Goal: Complete application form

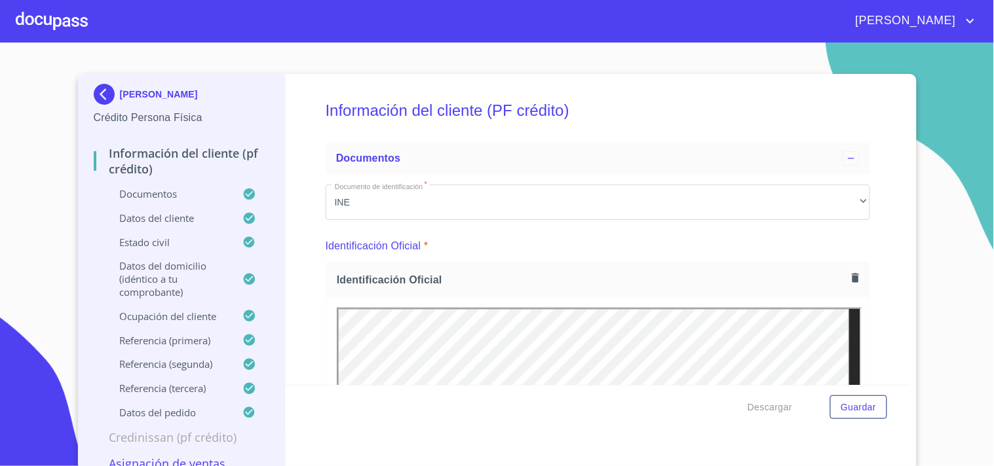
scroll to position [4279, 0]
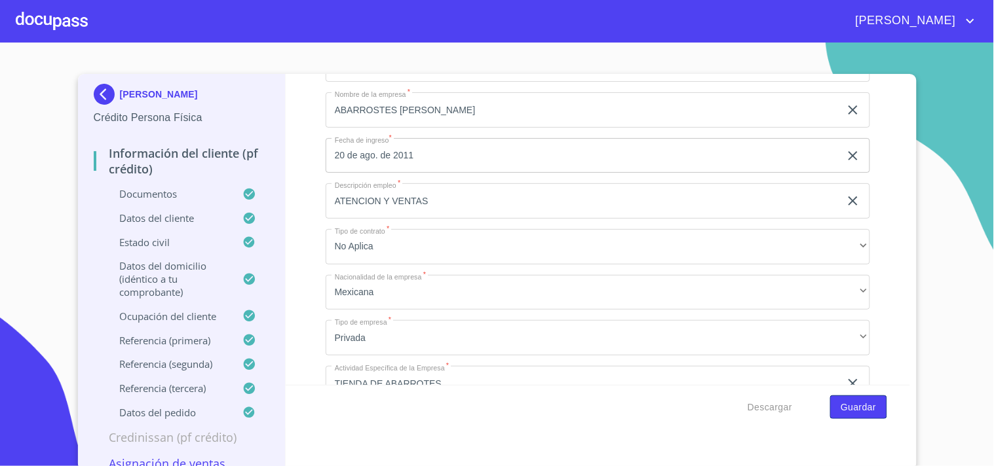
click at [855, 414] on span "Guardar" at bounding box center [857, 407] width 35 height 16
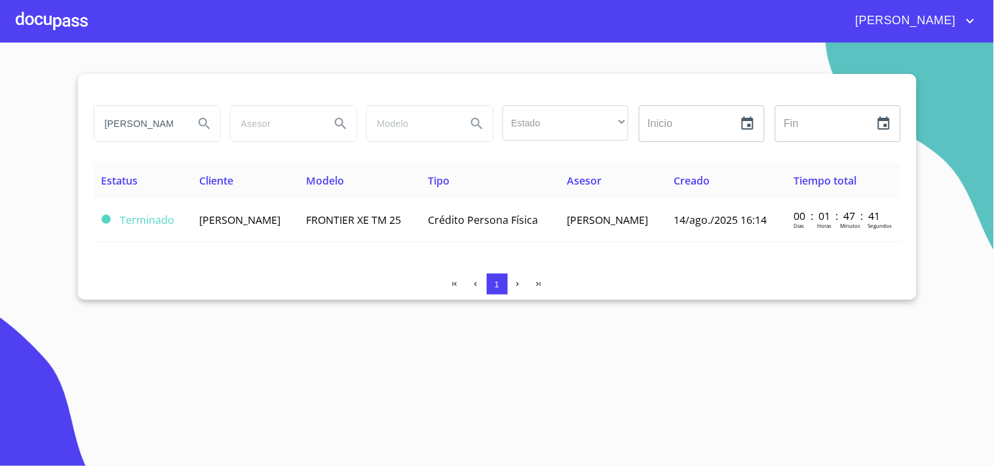
click at [179, 119] on input "[PERSON_NAME]" at bounding box center [138, 123] width 89 height 35
type input "c"
type input "[PERSON_NAME]"
click at [206, 121] on icon "Search" at bounding box center [204, 124] width 16 height 16
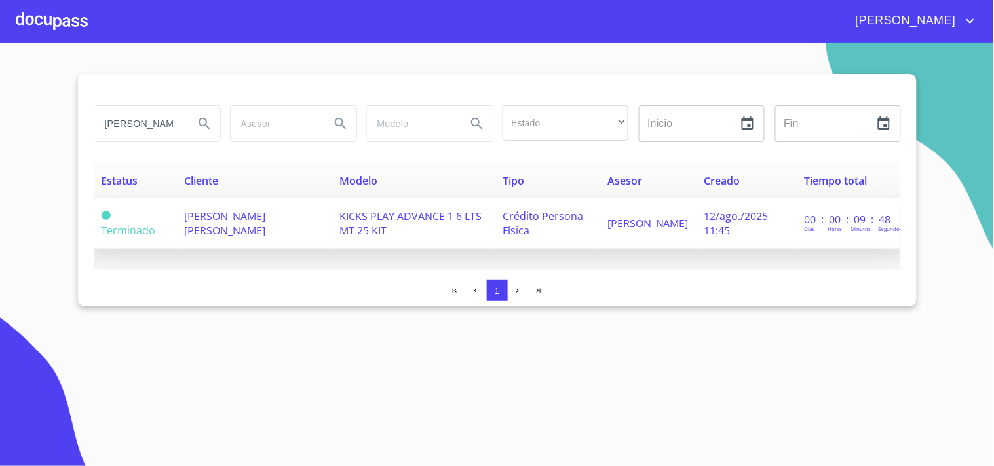
click at [305, 211] on td "[PERSON_NAME] [PERSON_NAME]" at bounding box center [254, 223] width 155 height 50
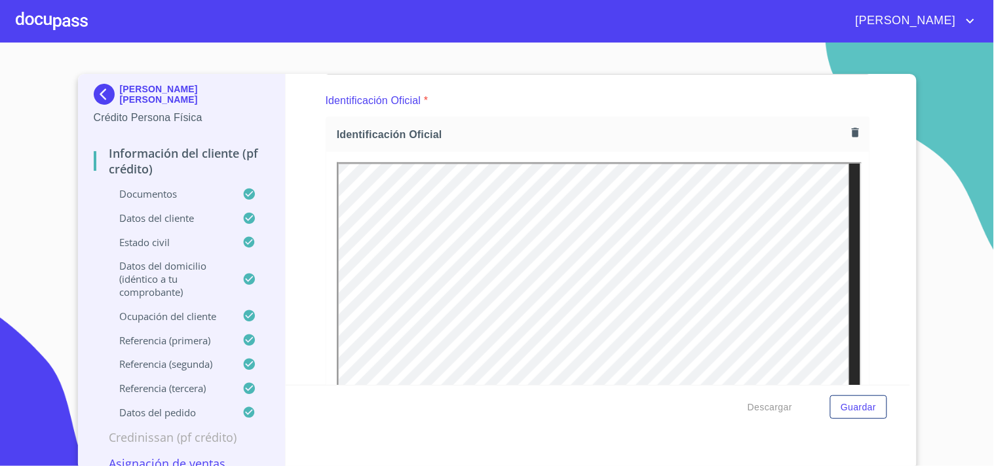
scroll to position [218, 0]
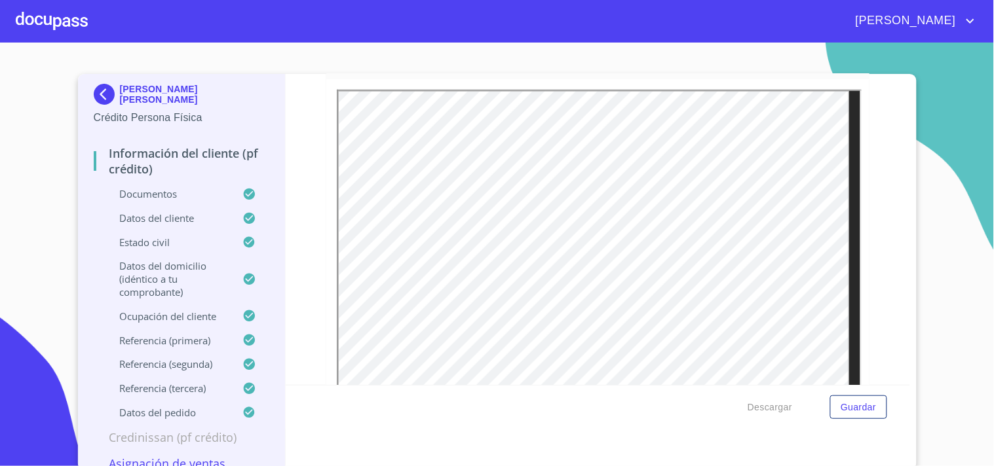
click at [720, 26] on div "[PERSON_NAME]" at bounding box center [533, 20] width 890 height 21
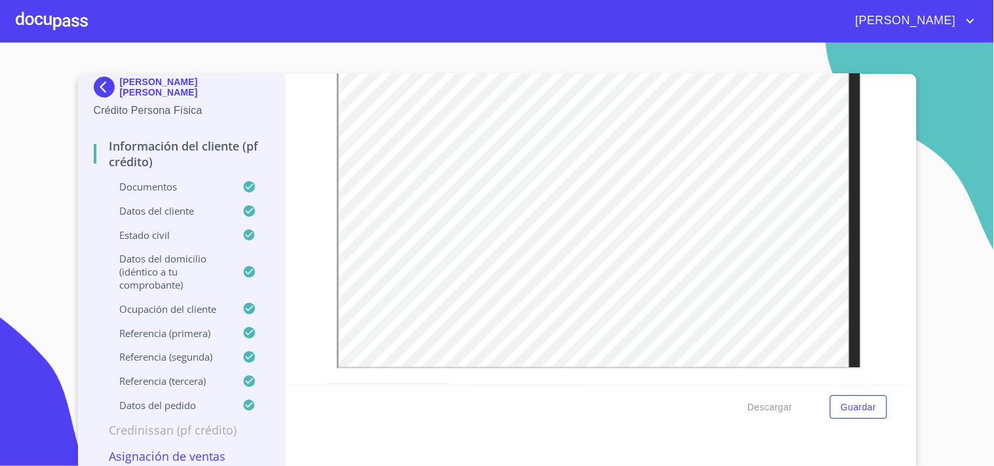
scroll to position [9, 0]
click at [128, 215] on p "Datos del cliente" at bounding box center [168, 209] width 149 height 13
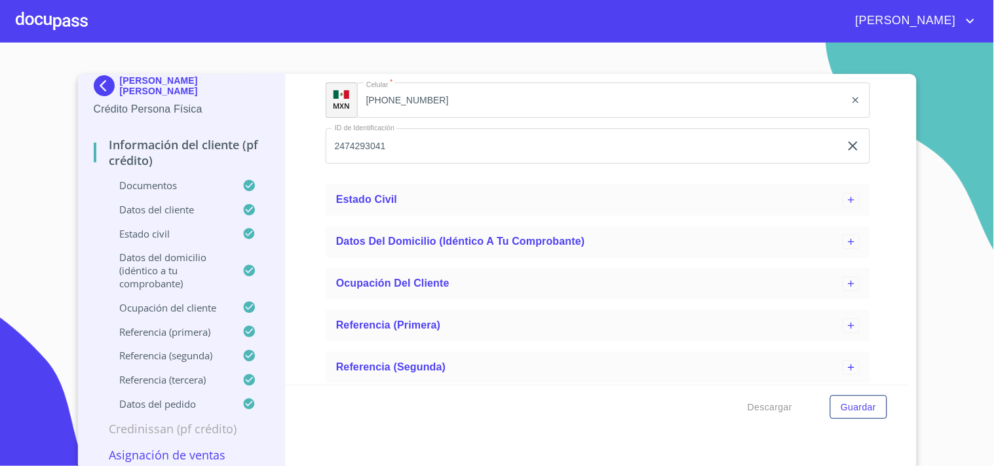
scroll to position [441, 0]
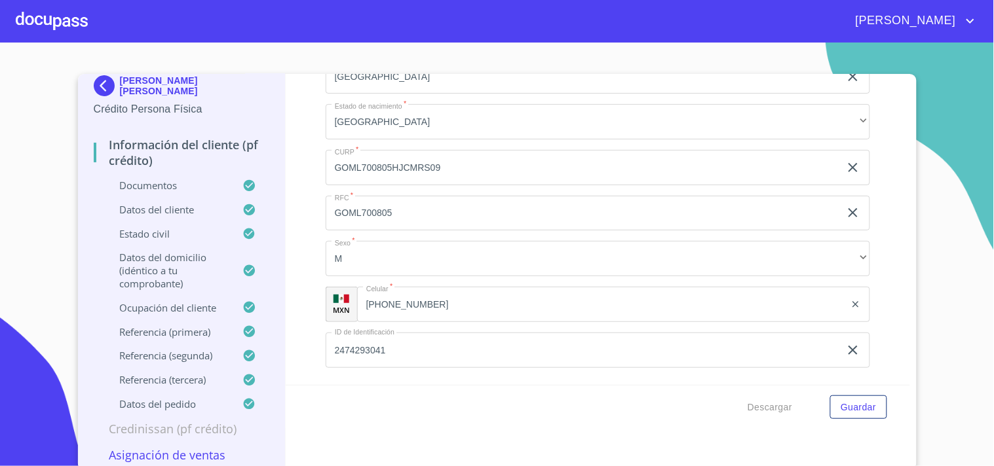
click at [147, 185] on p "Documentos" at bounding box center [168, 185] width 149 height 13
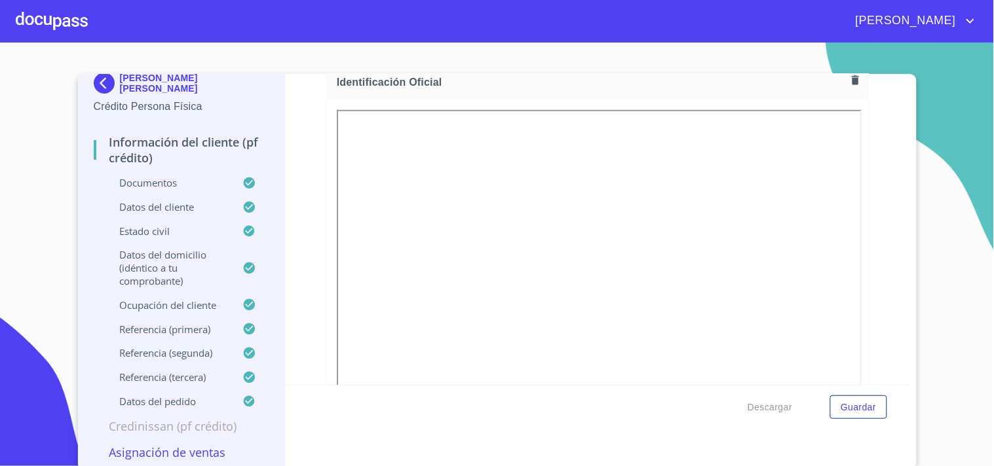
scroll to position [175, 0]
click at [775, 418] on button "Descargar" at bounding box center [769, 408] width 55 height 24
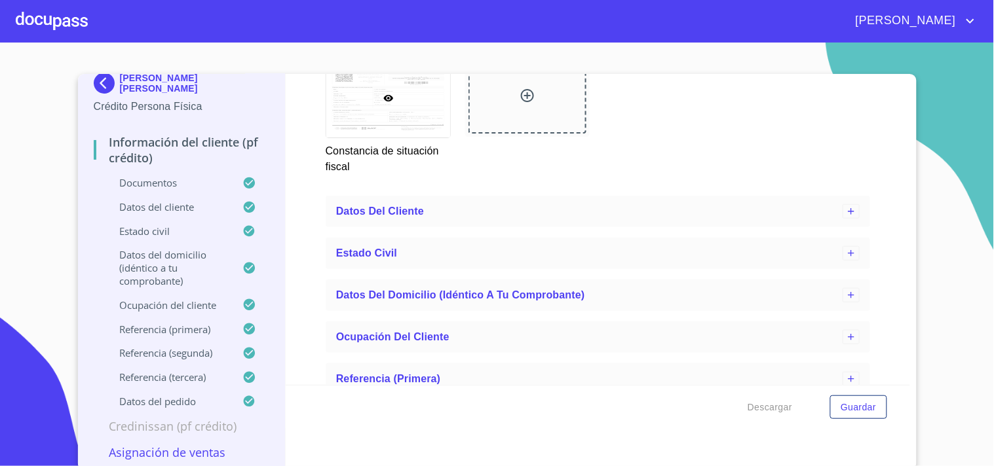
scroll to position [4051, 0]
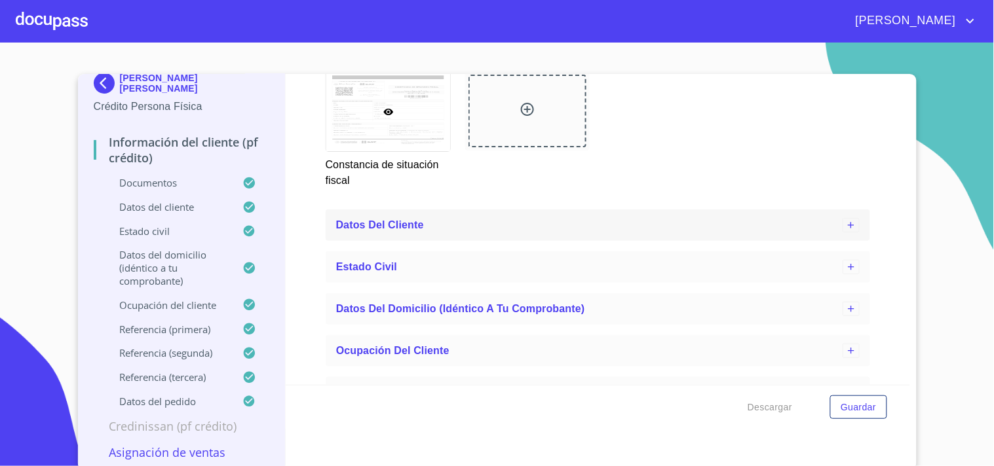
click at [390, 219] on span "Datos del cliente" at bounding box center [380, 224] width 88 height 11
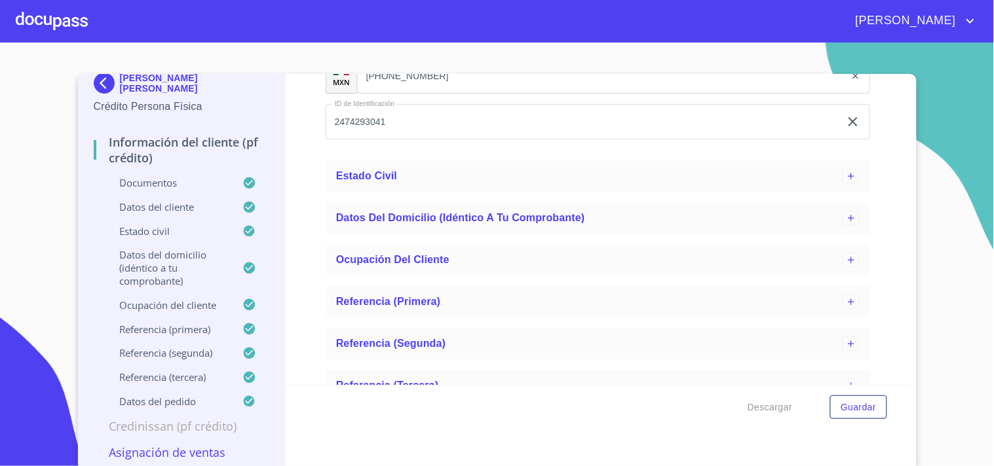
scroll to position [4778, 0]
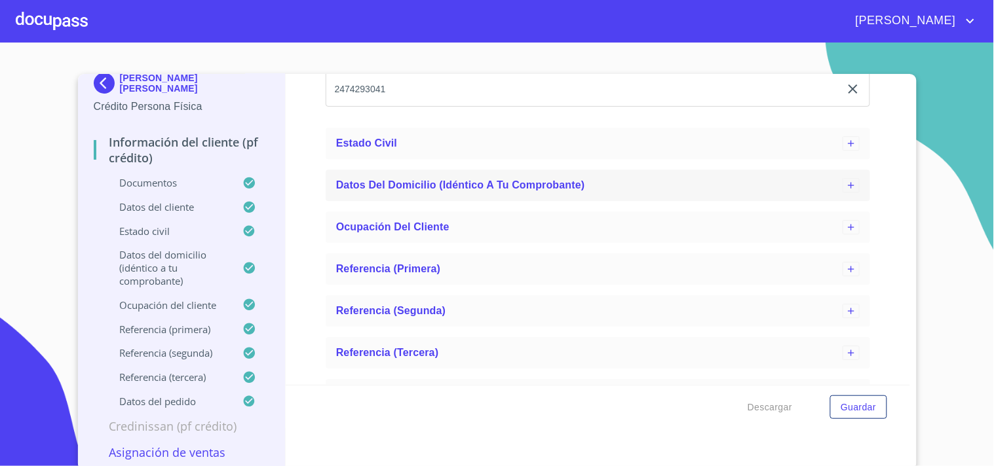
click at [387, 179] on span "Datos del domicilio (idéntico a tu comprobante)" at bounding box center [460, 184] width 249 height 11
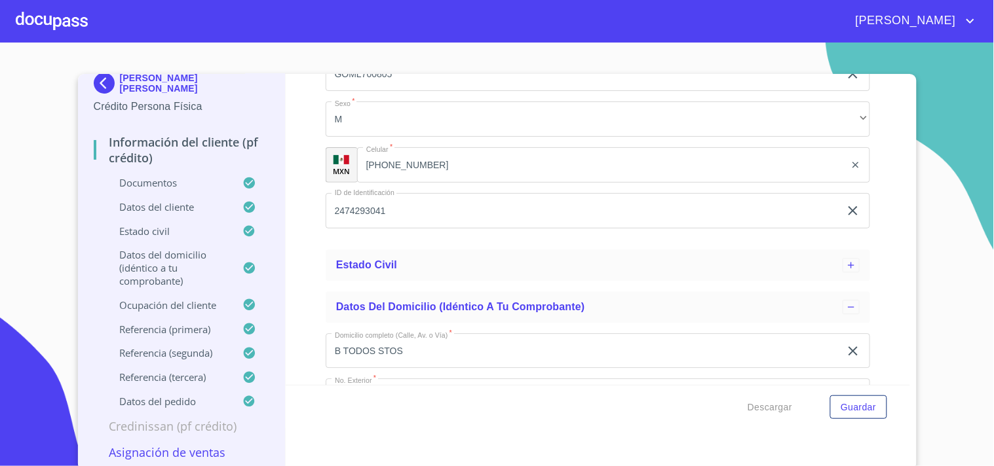
scroll to position [4627, 0]
